Goal: Find specific page/section

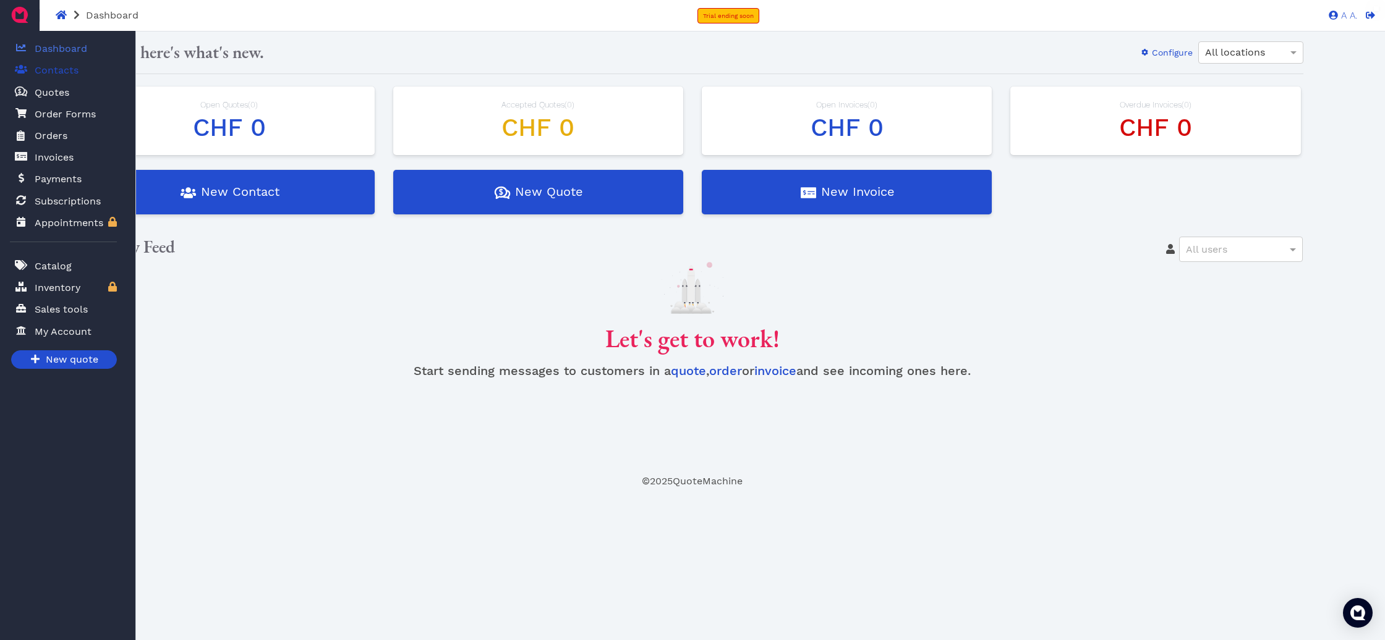
click at [45, 70] on span "Contacts" at bounding box center [57, 70] width 44 height 15
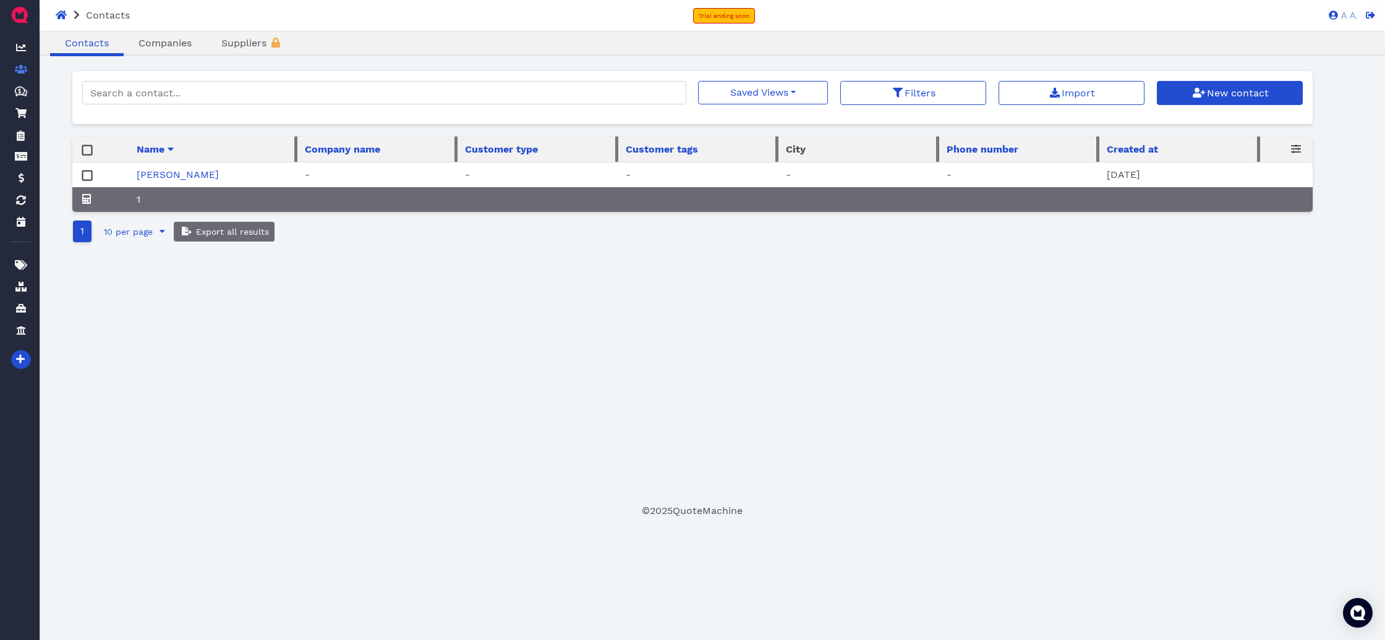
click at [211, 175] on link "[PERSON_NAME]" at bounding box center [178, 175] width 82 height 12
